Goal: Task Accomplishment & Management: Manage account settings

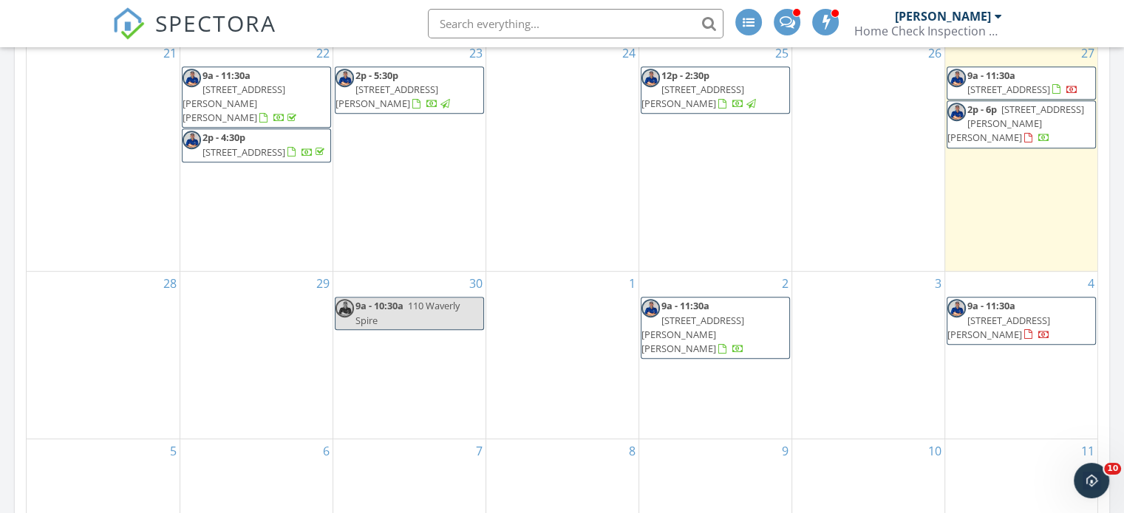
scroll to position [591, 0]
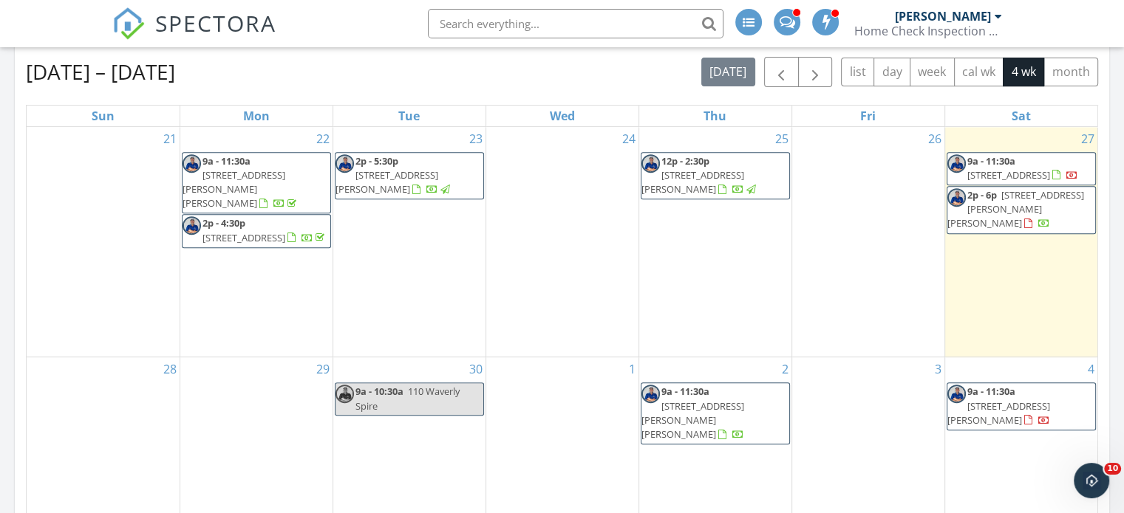
click at [1031, 178] on span "405 S Blue Ridge Pkwy, Cedar Park 78613" at bounding box center [1008, 174] width 83 height 13
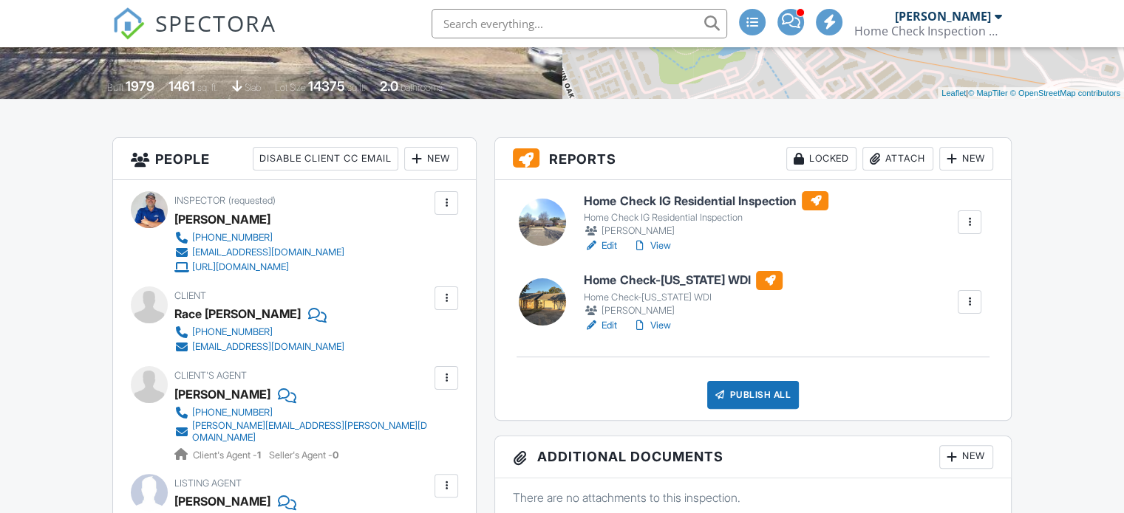
click at [613, 321] on link "Edit" at bounding box center [600, 325] width 33 height 15
click at [611, 245] on link "Edit" at bounding box center [600, 246] width 33 height 15
click at [663, 251] on link "View" at bounding box center [651, 246] width 38 height 15
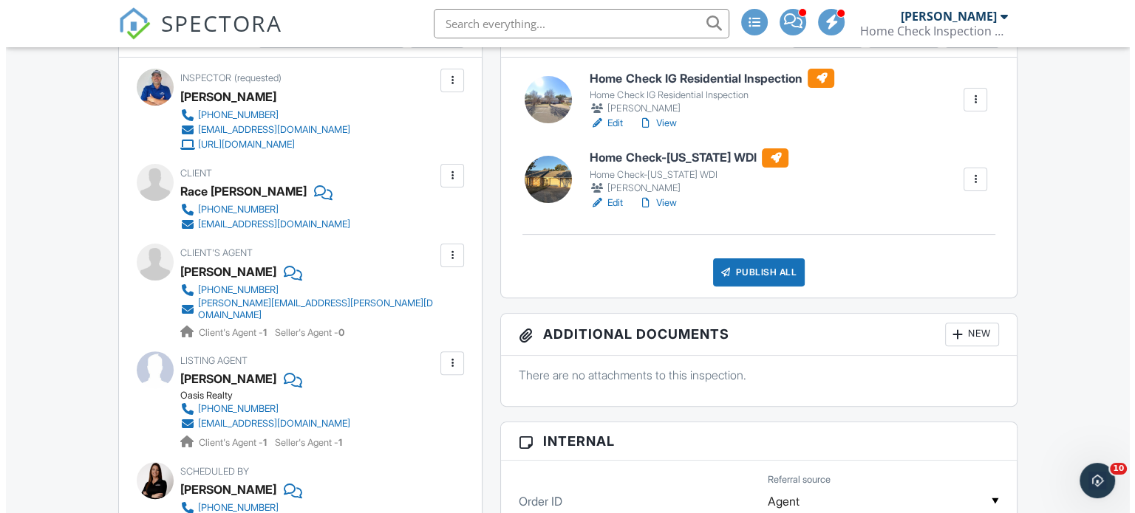
scroll to position [443, 0]
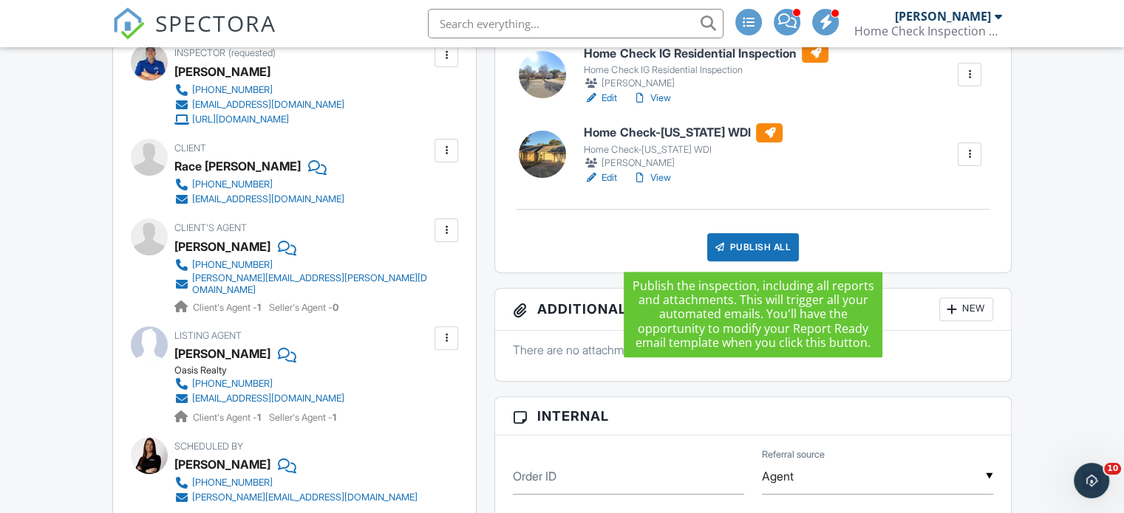
click at [771, 247] on div "Publish All" at bounding box center [753, 247] width 92 height 28
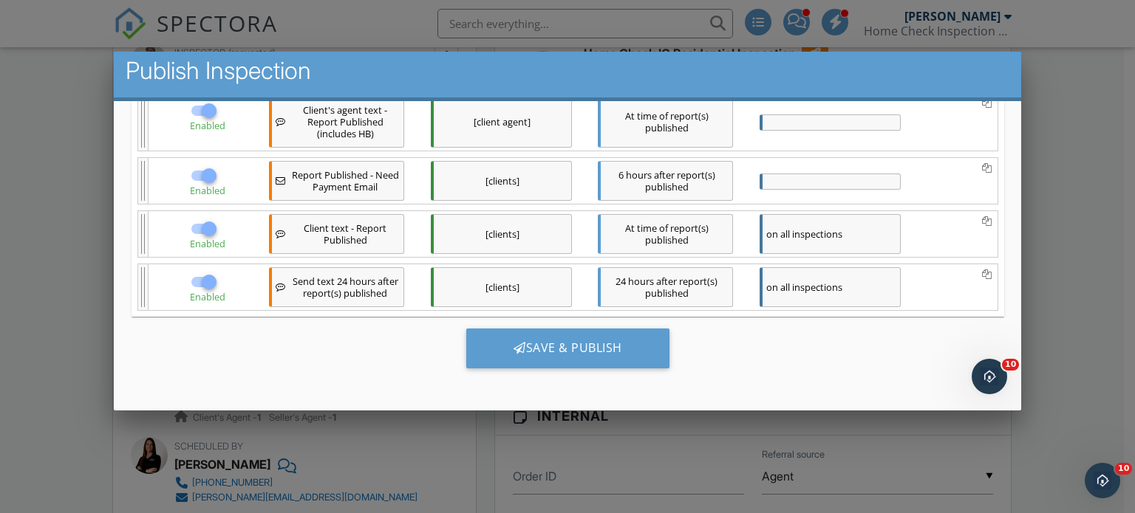
scroll to position [9, 0]
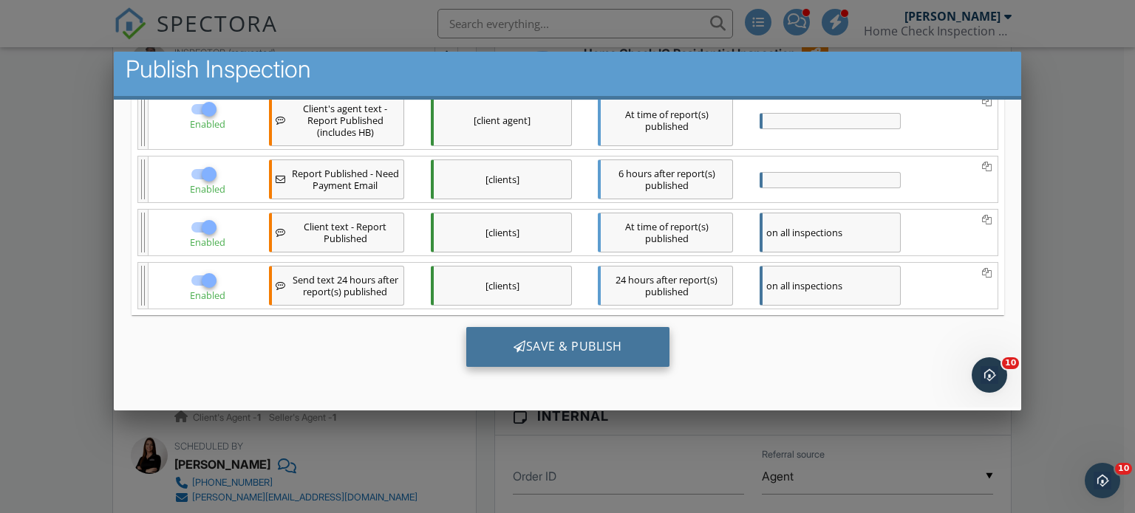
click at [576, 349] on div "Save & Publish" at bounding box center [566, 347] width 203 height 40
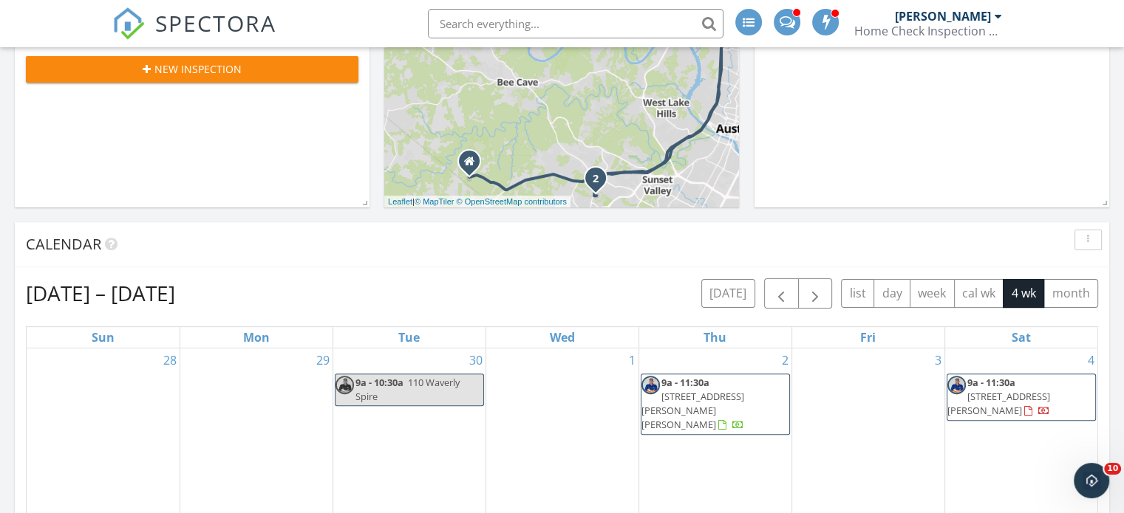
scroll to position [296, 0]
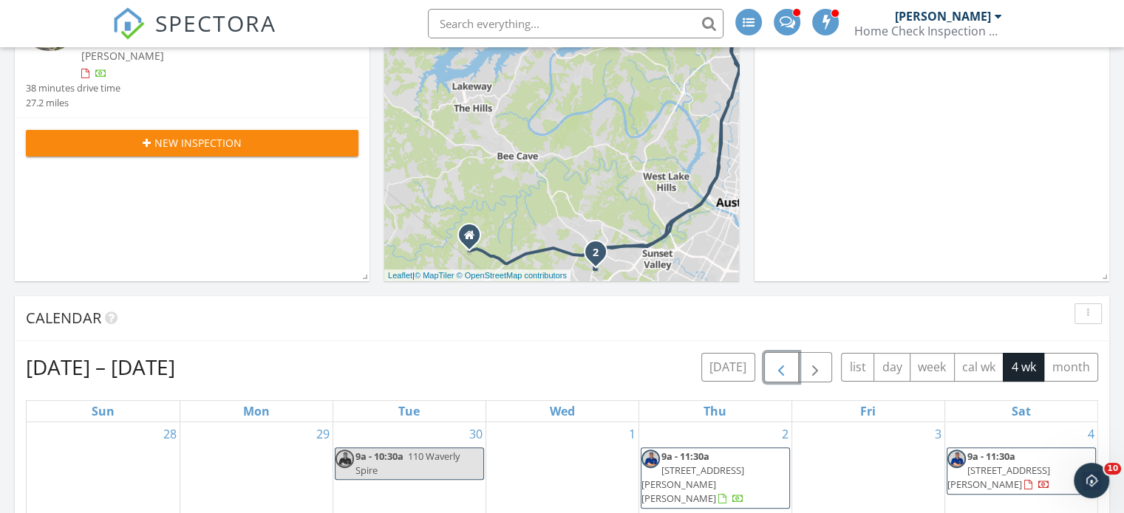
click at [774, 370] on span "button" at bounding box center [781, 368] width 18 height 18
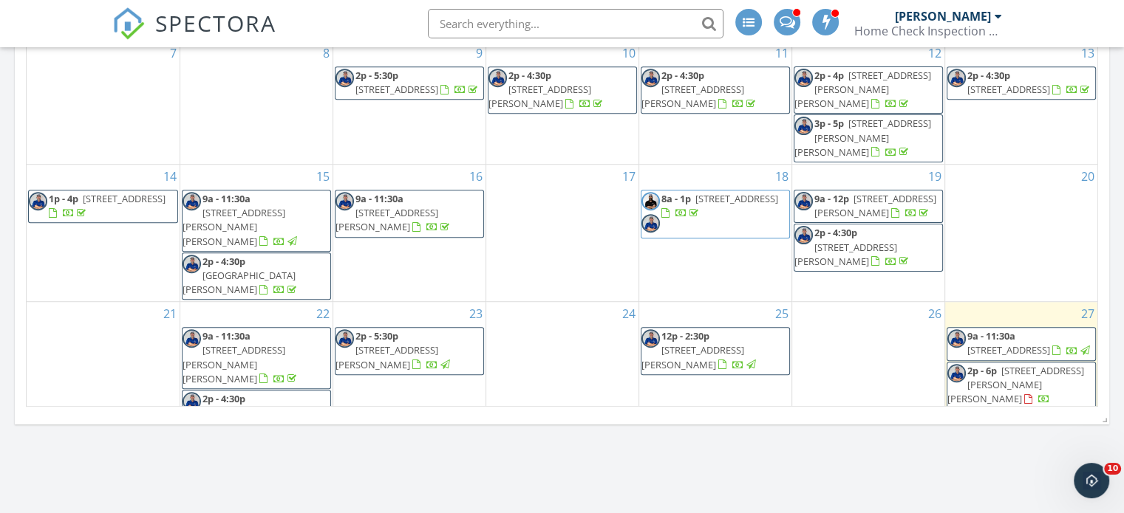
scroll to position [887, 0]
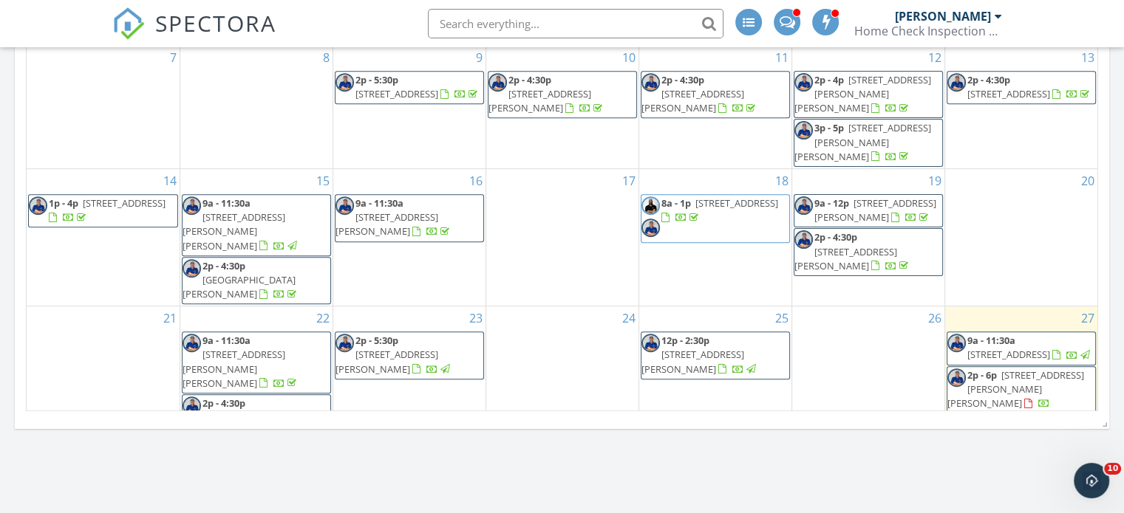
click at [1062, 369] on span "2p - 6p [STREET_ADDRESS][PERSON_NAME][PERSON_NAME]" at bounding box center [1021, 391] width 148 height 44
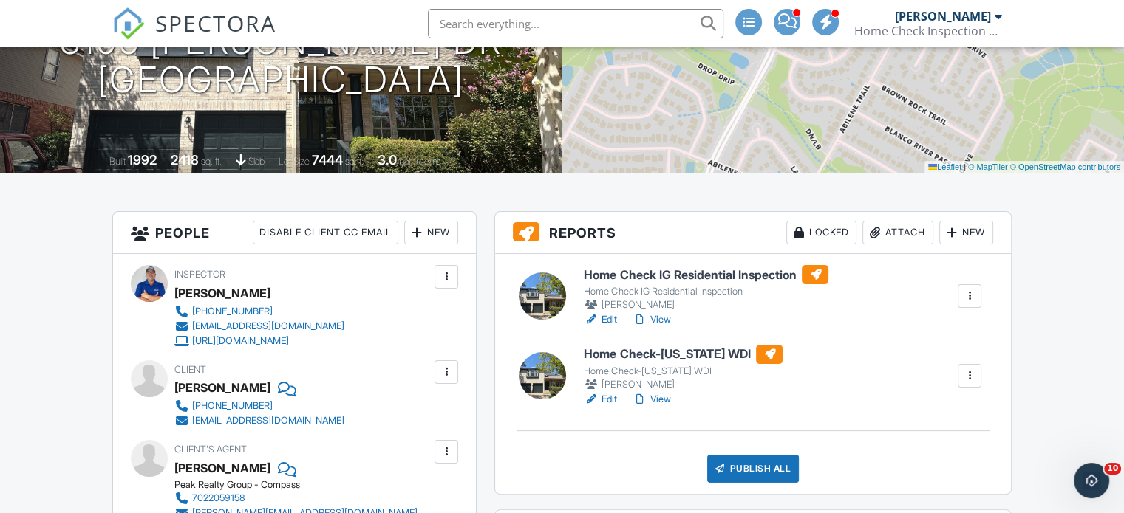
click at [609, 401] on link "Edit" at bounding box center [600, 399] width 33 height 15
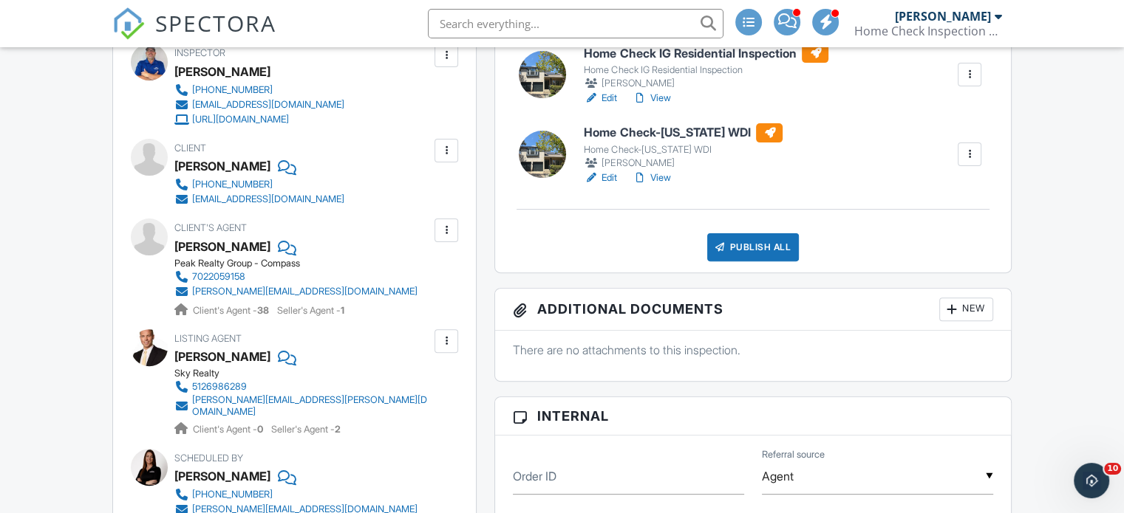
click at [607, 95] on link "Edit" at bounding box center [600, 98] width 33 height 15
